Goal: Transaction & Acquisition: Purchase product/service

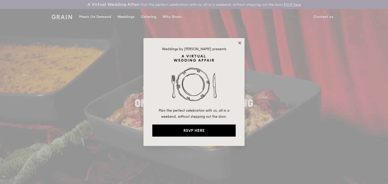
click at [240, 42] on icon at bounding box center [240, 43] width 5 height 5
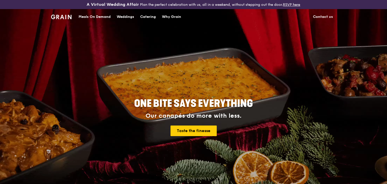
click at [94, 17] on div "Meals On Demand" at bounding box center [95, 16] width 32 height 15
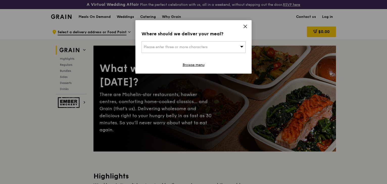
click at [230, 47] on div "Please enter three or more characters" at bounding box center [193, 47] width 104 height 12
click at [230, 48] on input "search" at bounding box center [194, 47] width 104 height 11
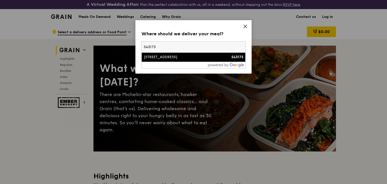
type input "543173"
click at [212, 58] on div "[STREET_ADDRESS]" at bounding box center [181, 57] width 75 height 5
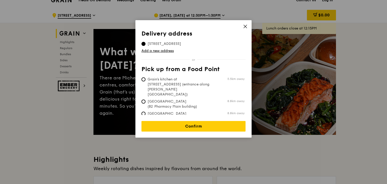
scroll to position [25, 0]
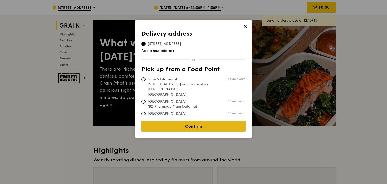
click at [174, 121] on link "Confirm" at bounding box center [193, 126] width 104 height 11
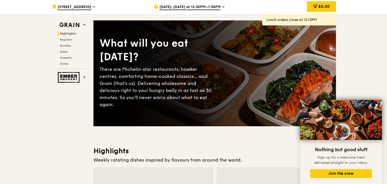
scroll to position [0, 0]
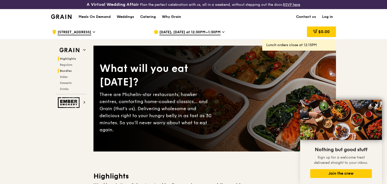
click at [70, 70] on span "Bundles" at bounding box center [66, 71] width 12 height 4
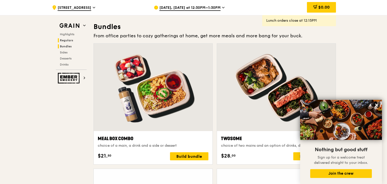
scroll to position [742, 0]
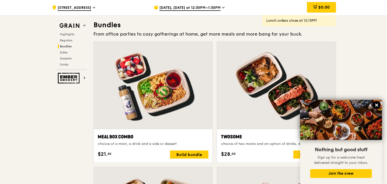
click at [378, 106] on icon at bounding box center [376, 105] width 5 height 5
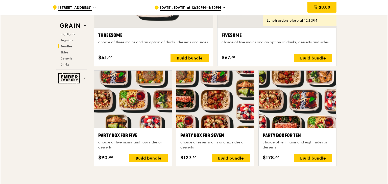
scroll to position [969, 0]
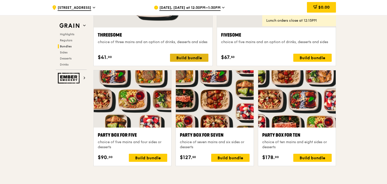
click at [201, 57] on div "Build bundle" at bounding box center [189, 58] width 38 height 8
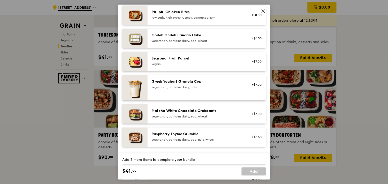
scroll to position [480, 0]
